Goal: Navigation & Orientation: Find specific page/section

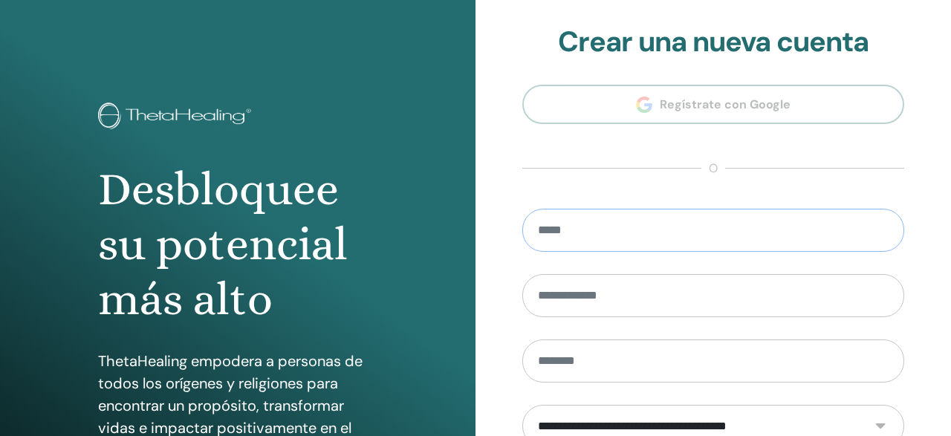
click at [709, 231] on input "email" at bounding box center [713, 230] width 382 height 43
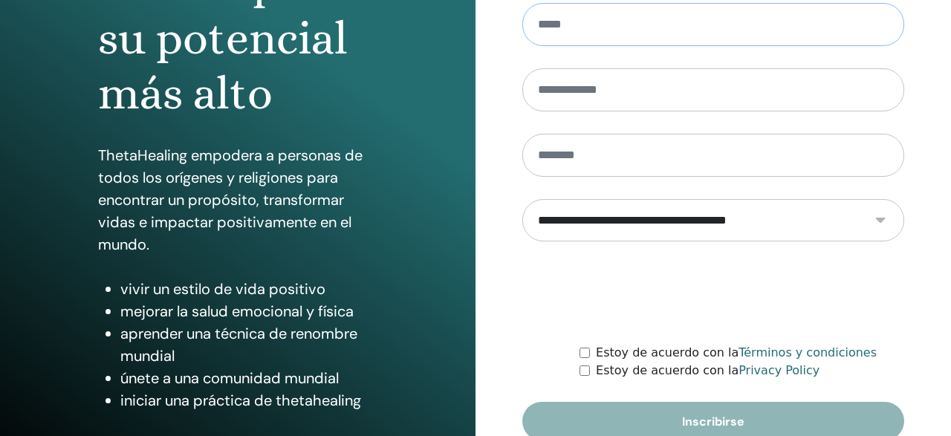
scroll to position [276, 0]
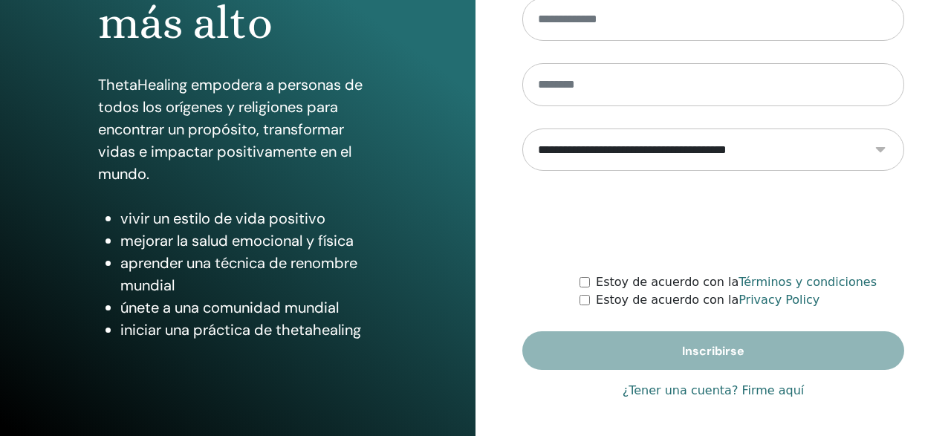
click at [689, 389] on link "¿Tener una cuenta? Firme aquí" at bounding box center [714, 391] width 182 height 18
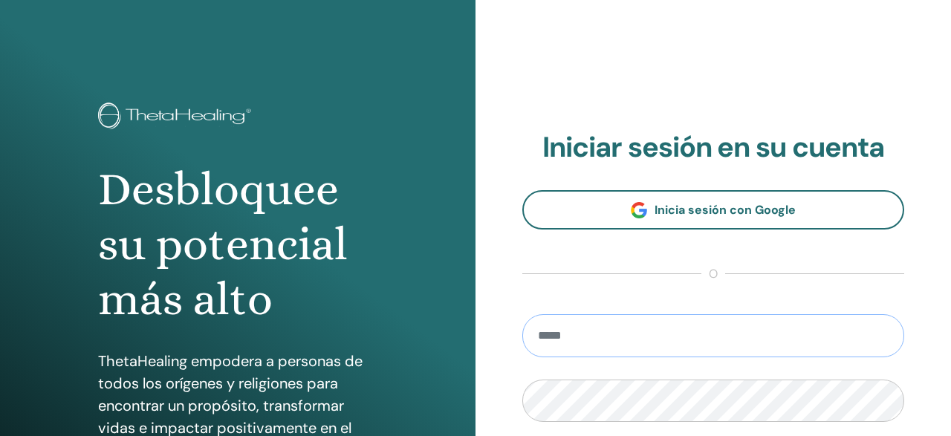
click at [629, 331] on input "email" at bounding box center [713, 335] width 382 height 43
type input "**********"
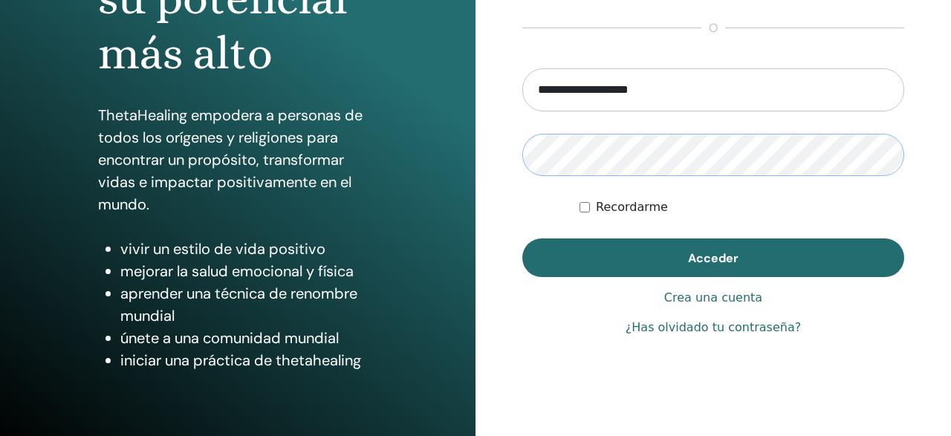
scroll to position [276, 0]
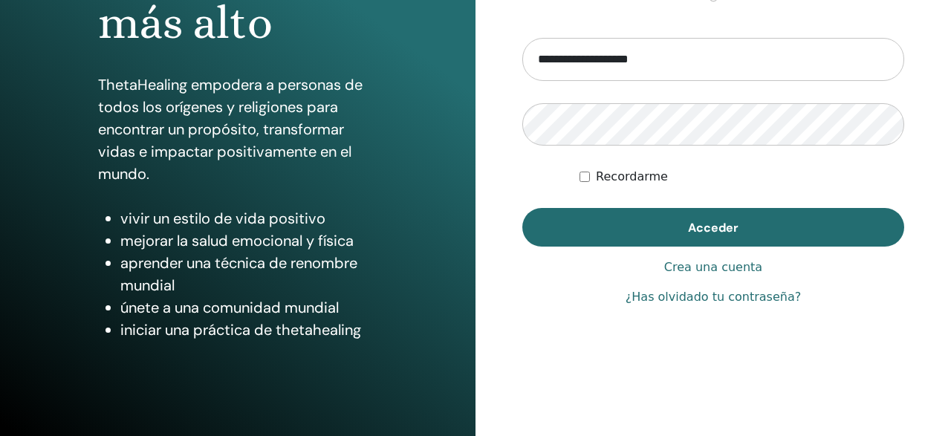
click at [647, 166] on form "**********" at bounding box center [713, 142] width 382 height 209
click at [649, 177] on label "Recordarme" at bounding box center [632, 177] width 72 height 18
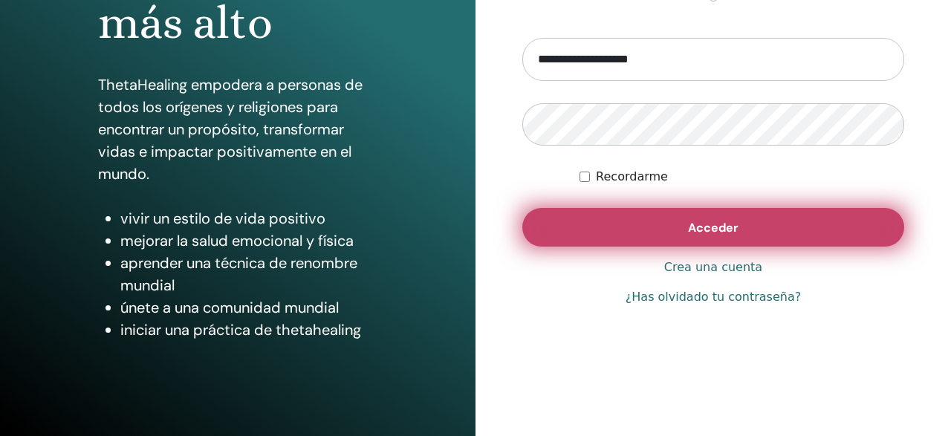
click at [649, 221] on button "Acceder" at bounding box center [713, 227] width 382 height 39
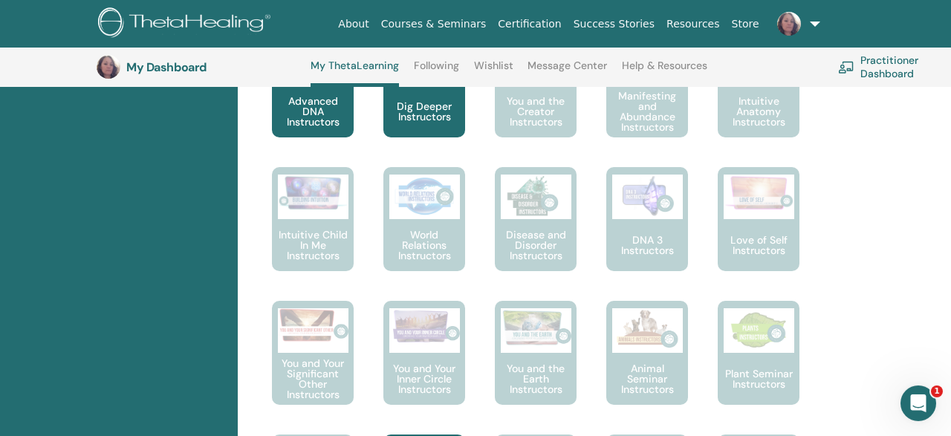
scroll to position [863, 0]
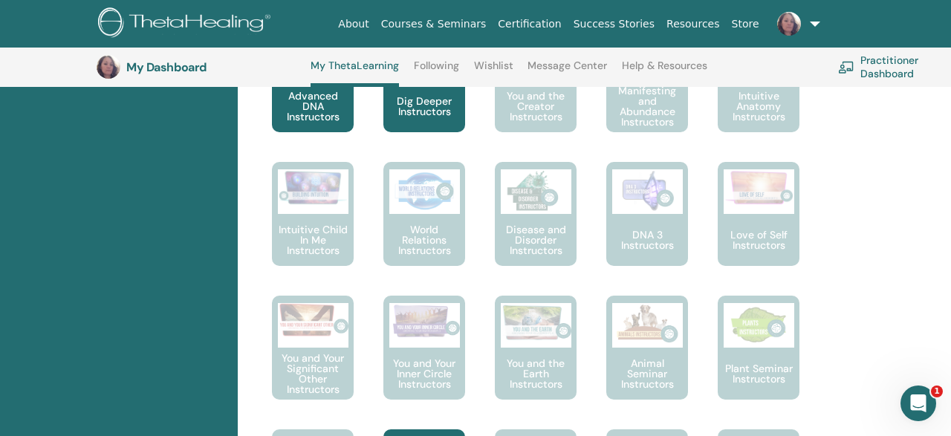
click at [910, 407] on icon "Open Intercom Messenger" at bounding box center [918, 404] width 25 height 25
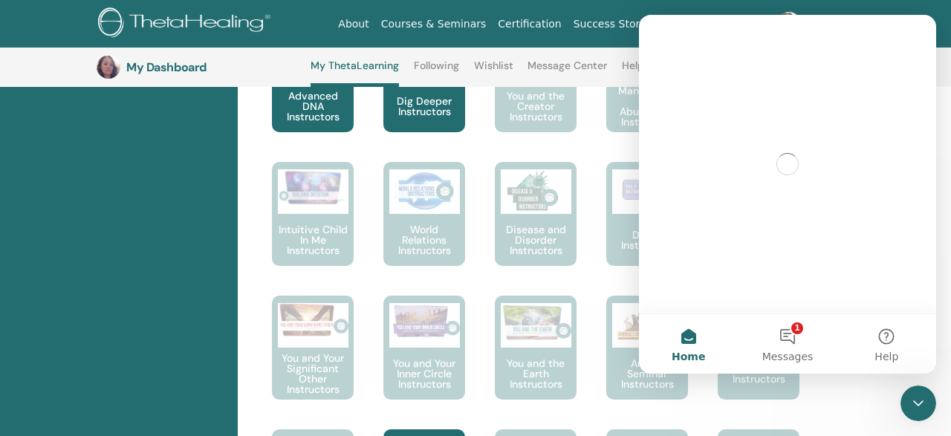
scroll to position [0, 0]
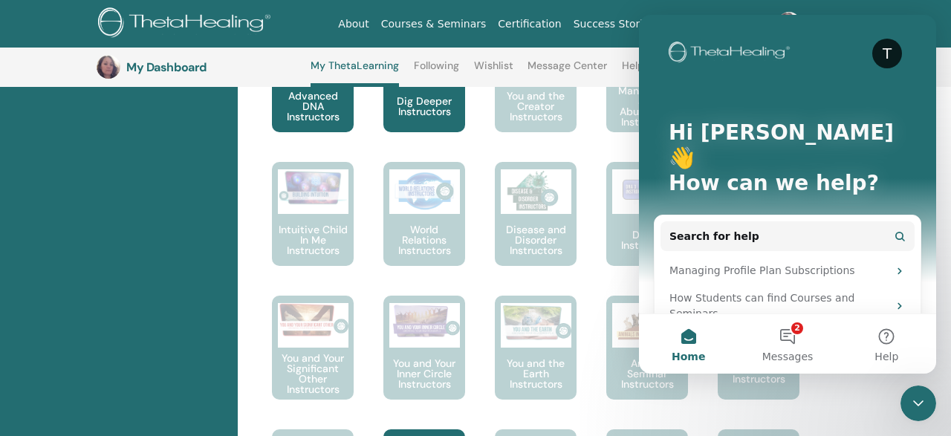
click at [910, 407] on icon "Close Intercom Messenger" at bounding box center [918, 404] width 18 height 18
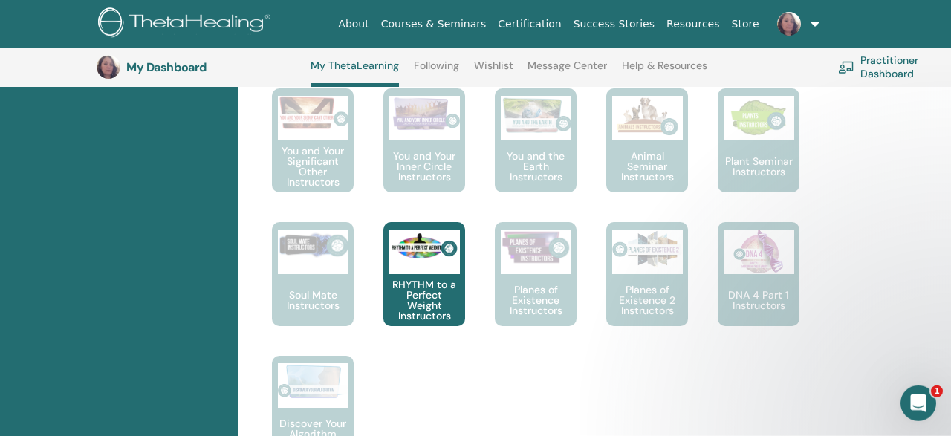
scroll to position [1069, 0]
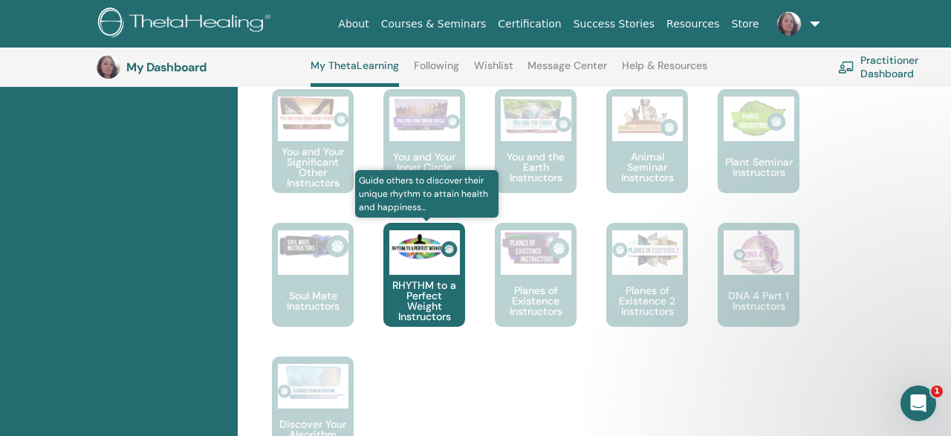
click at [420, 303] on p "RHYTHM to a Perfect Weight Instructors" at bounding box center [424, 301] width 82 height 42
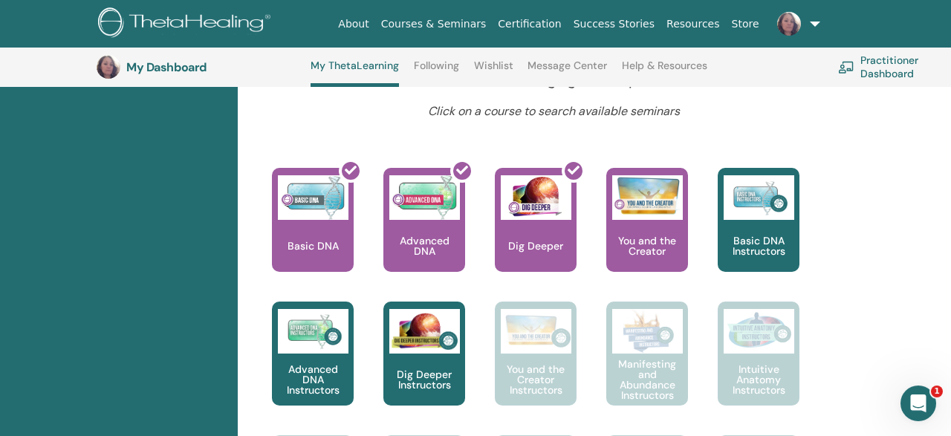
scroll to position [657, 0]
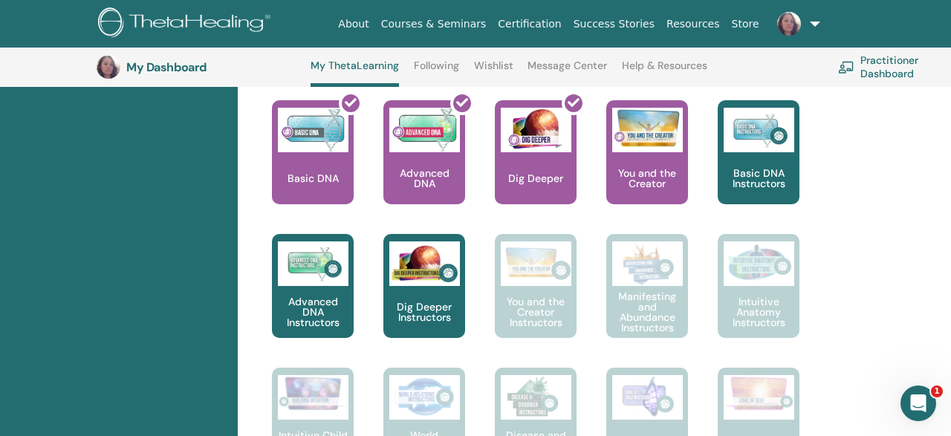
click at [813, 22] on link at bounding box center [795, 24] width 61 height 48
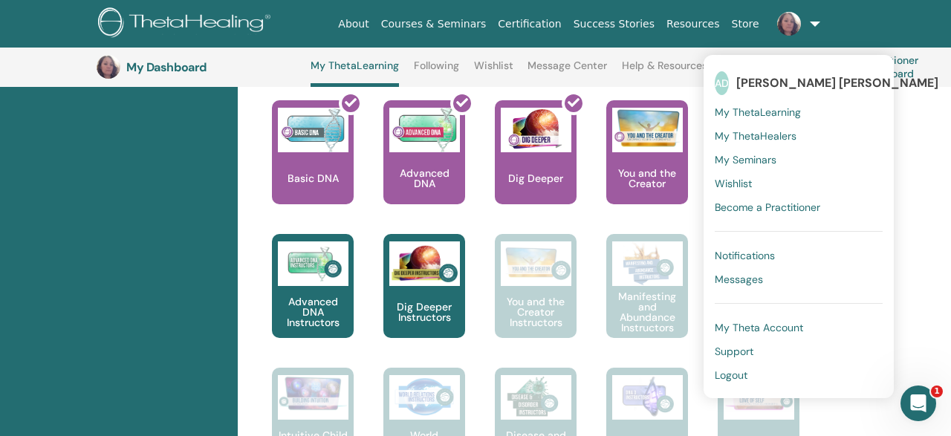
click at [779, 331] on span "My Theta Account" at bounding box center [759, 327] width 88 height 13
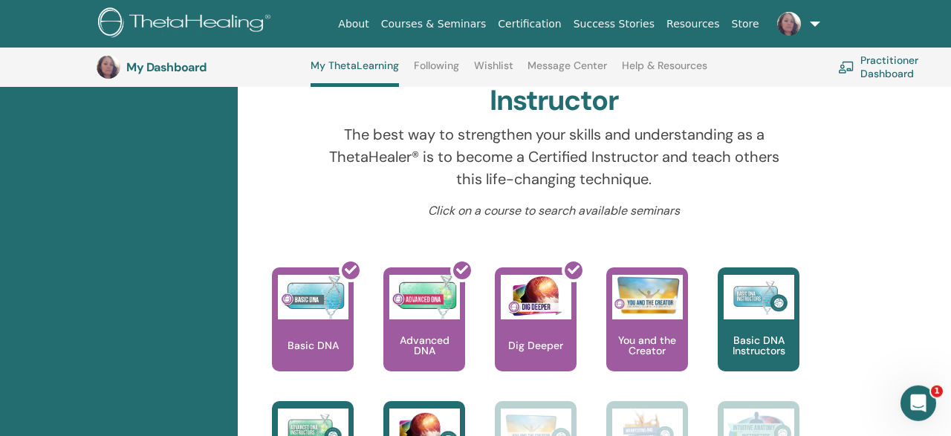
scroll to position [423, 0]
